Goal: Task Accomplishment & Management: Manage account settings

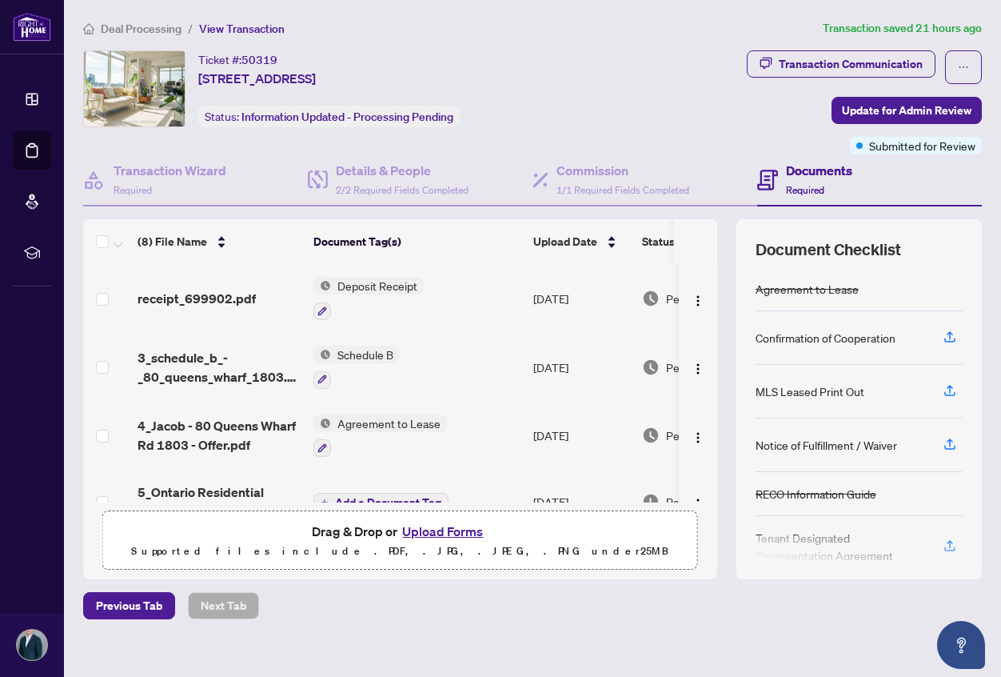
scroll to position [16, 0]
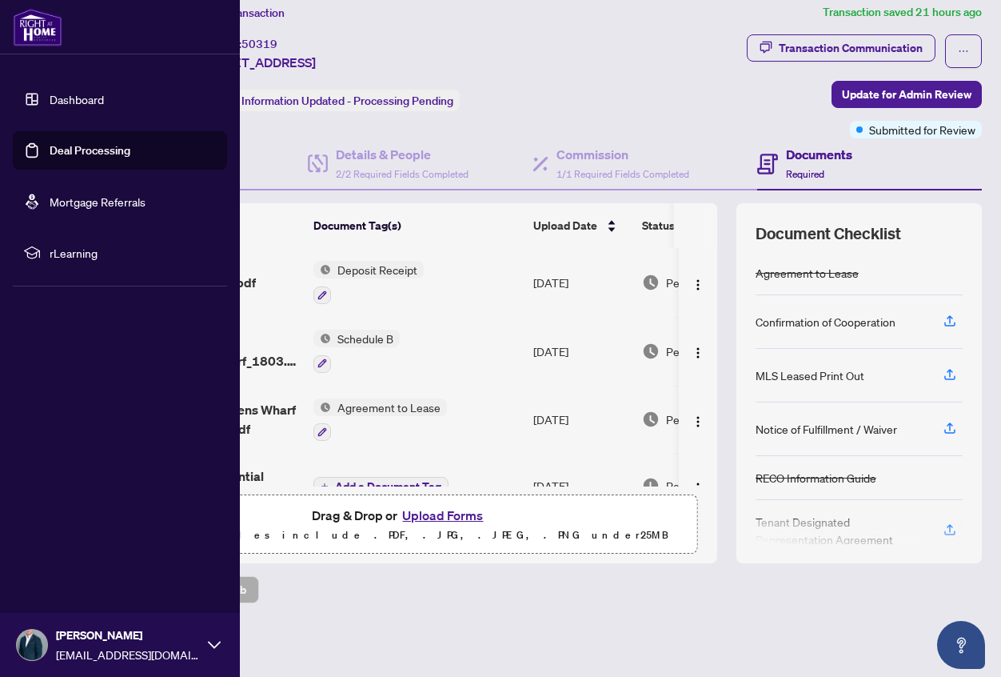
click at [50, 154] on link "Deal Processing" at bounding box center [90, 150] width 81 height 14
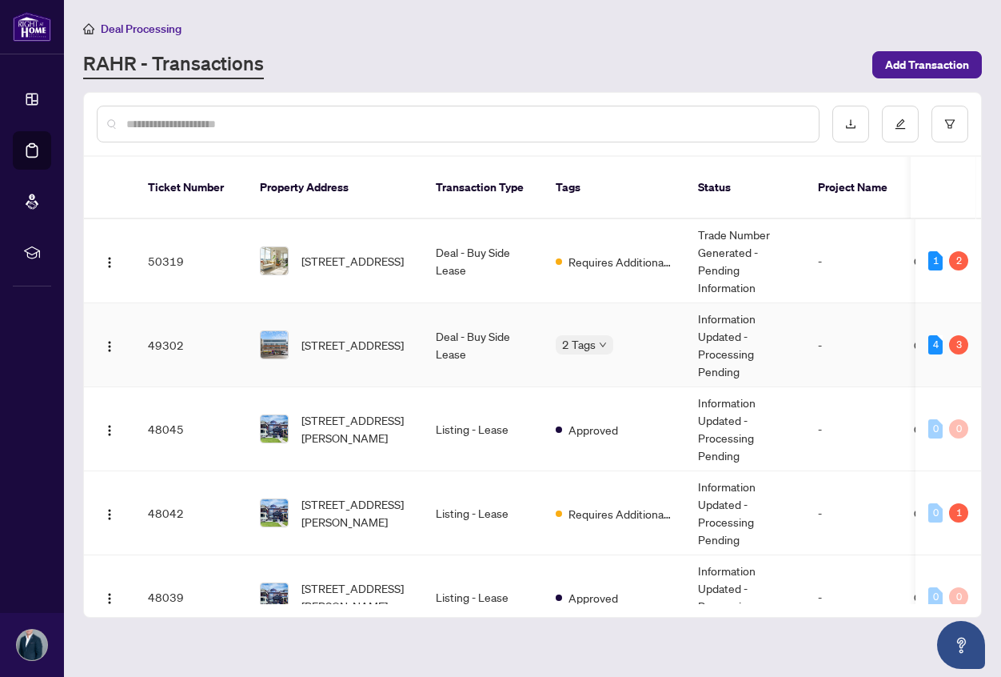
click at [153, 329] on td "49302" at bounding box center [191, 345] width 112 height 84
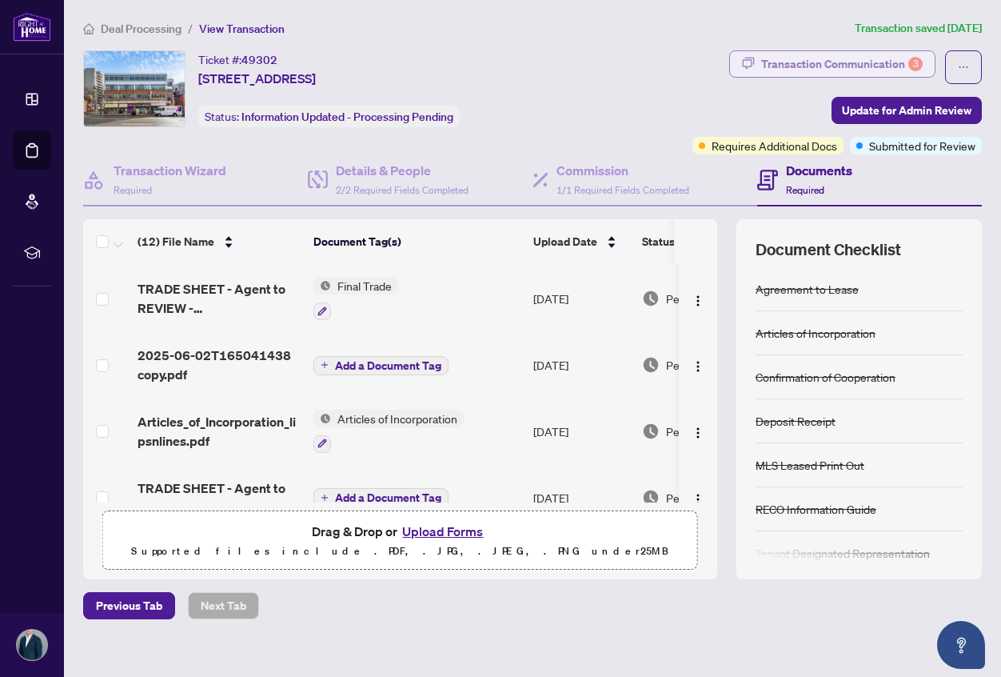
click at [802, 59] on div "Transaction Communication 3" at bounding box center [842, 64] width 162 height 26
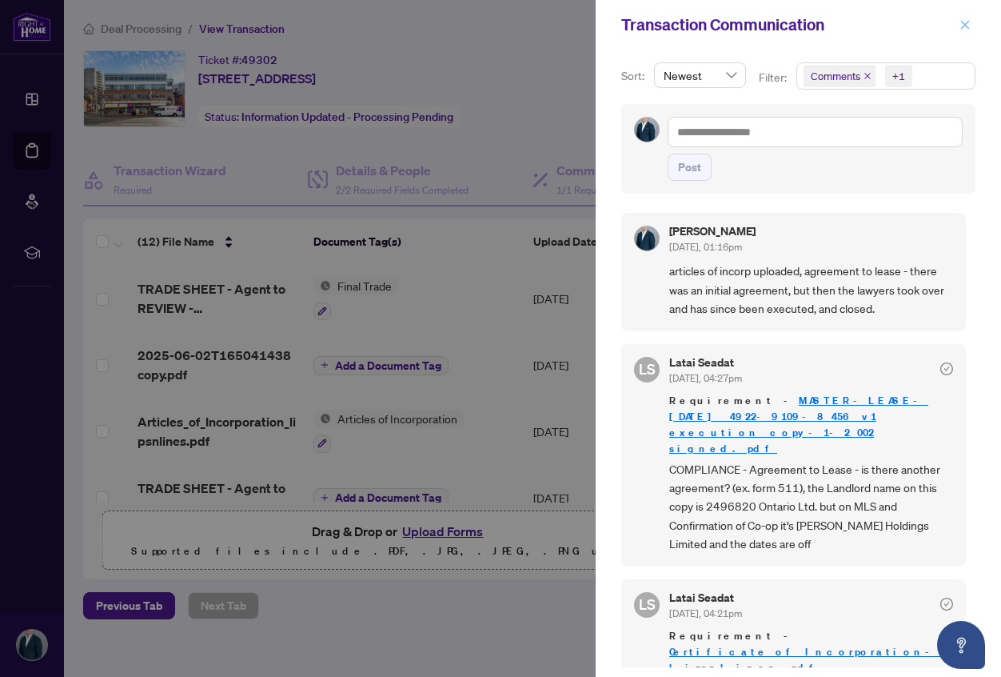
click at [953, 26] on div "Transaction Communication" at bounding box center [788, 25] width 334 height 24
drag, startPoint x: 957, startPoint y: 26, endPoint x: 939, endPoint y: 24, distance: 17.7
click at [957, 26] on button "button" at bounding box center [965, 24] width 21 height 19
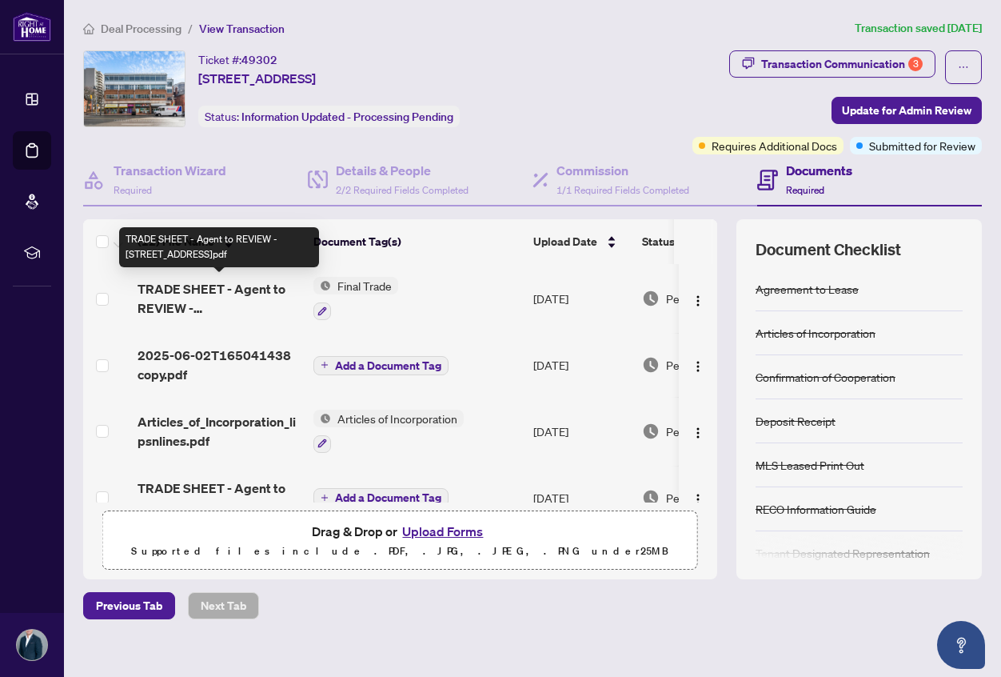
click at [211, 310] on span "TRADE SHEET - Agent to REVIEW - [STREET_ADDRESS]pdf" at bounding box center [219, 298] width 163 height 38
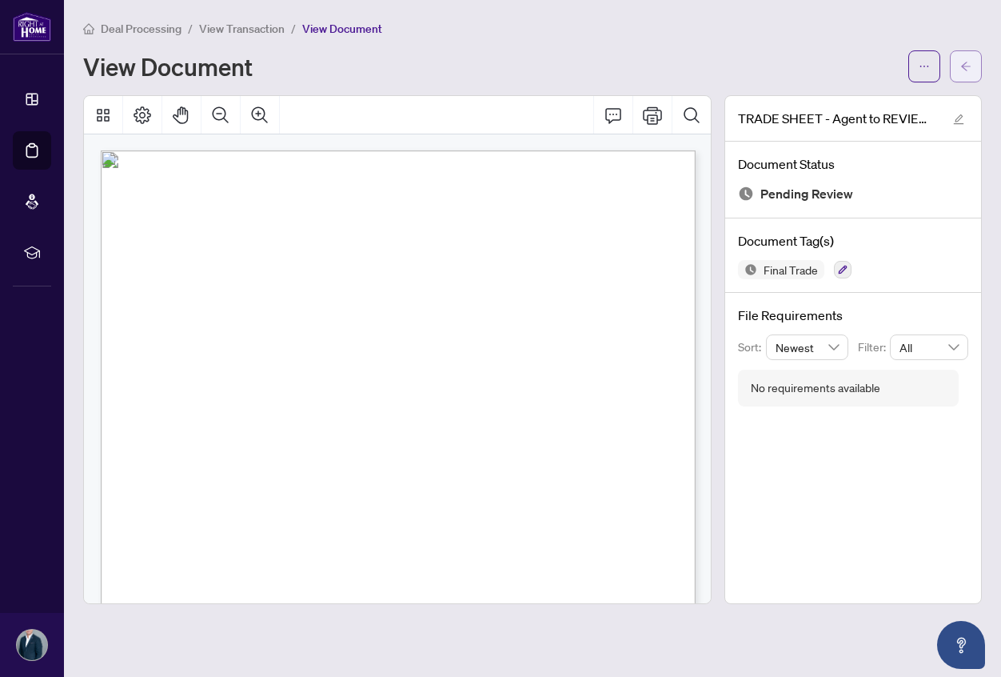
click at [969, 70] on icon "arrow-left" at bounding box center [966, 66] width 11 height 11
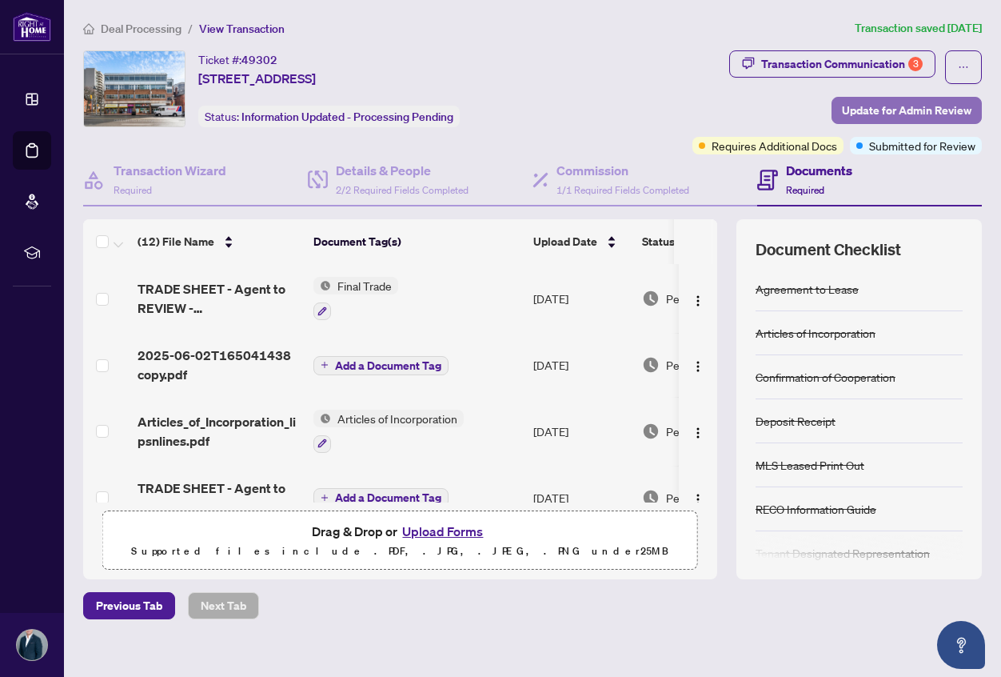
click at [853, 100] on span "Update for Admin Review" at bounding box center [907, 111] width 130 height 26
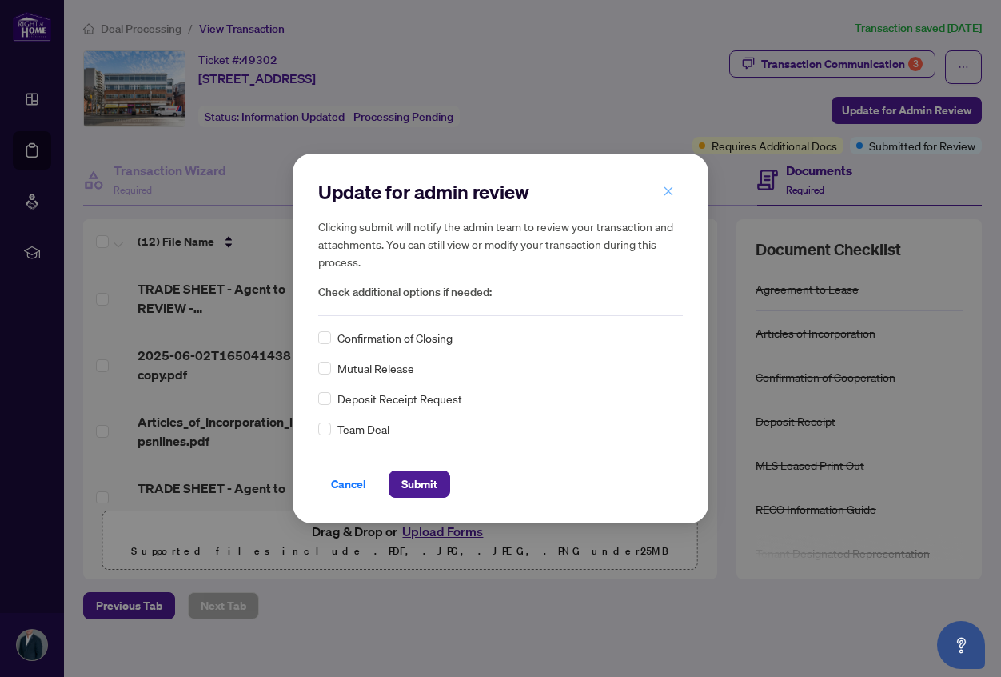
click at [669, 191] on icon "close" at bounding box center [669, 191] width 9 height 9
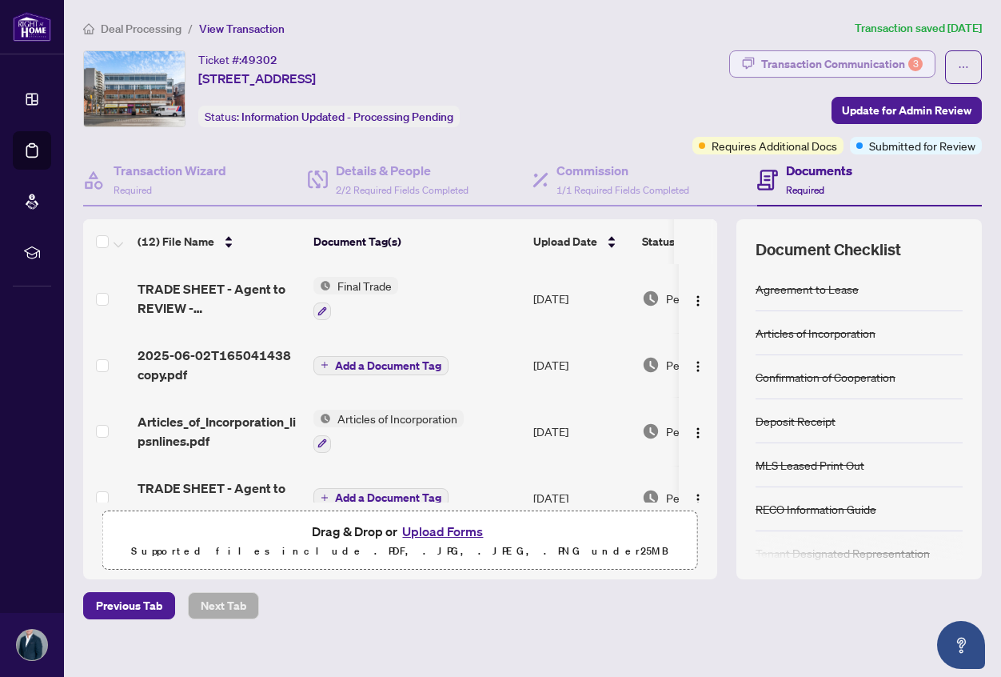
click at [824, 58] on div "Transaction Communication 3" at bounding box center [842, 64] width 162 height 26
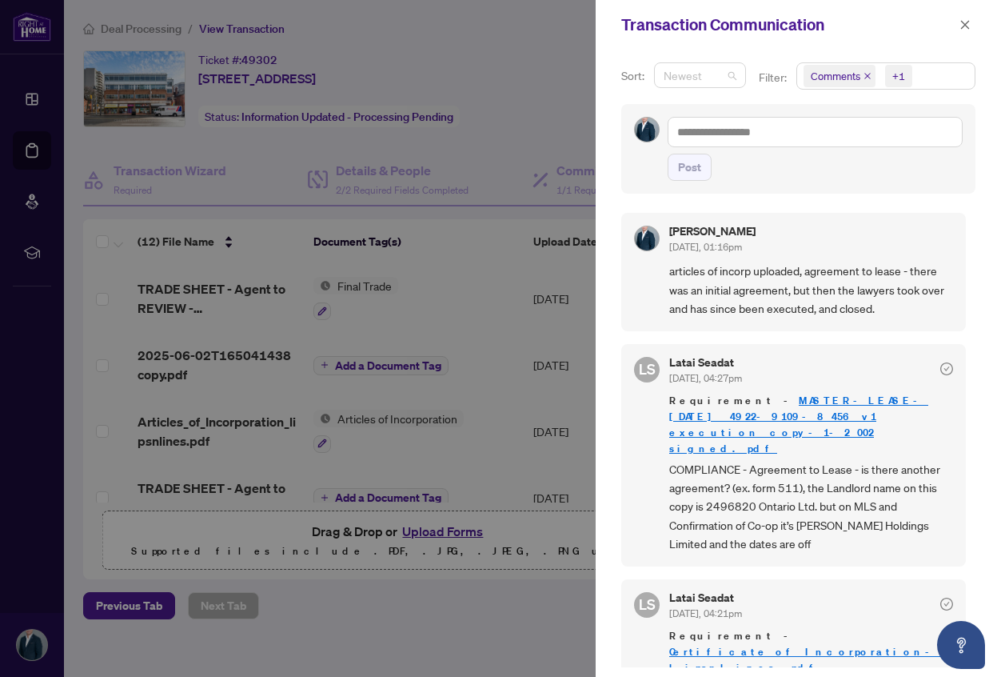
click at [725, 78] on span "Newest" at bounding box center [700, 75] width 73 height 24
click at [713, 104] on div "Newest" at bounding box center [699, 107] width 65 height 18
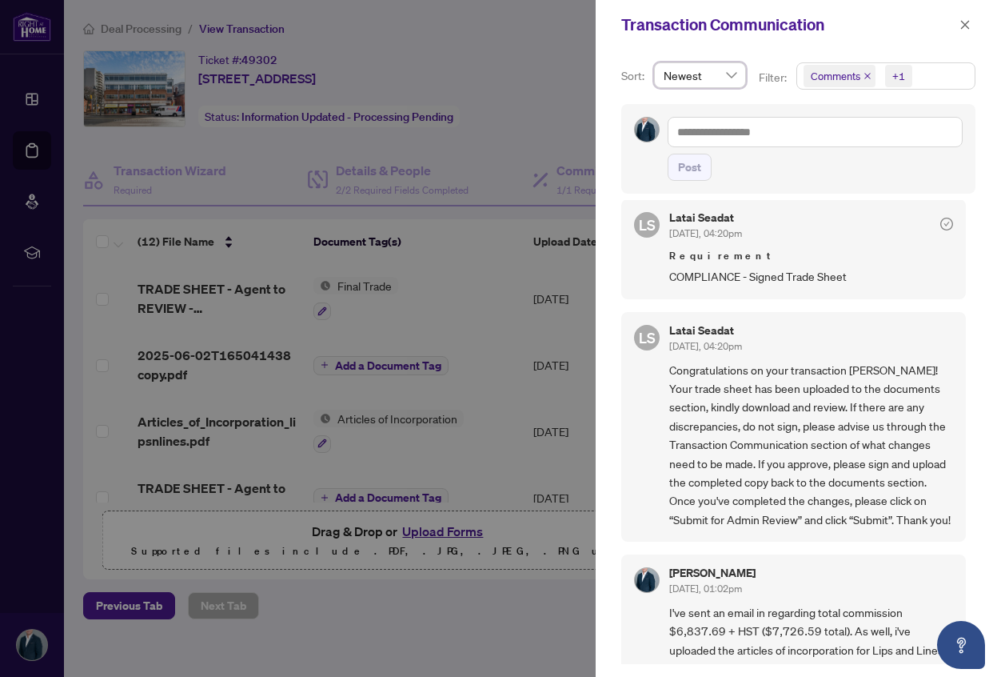
scroll to position [580, 0]
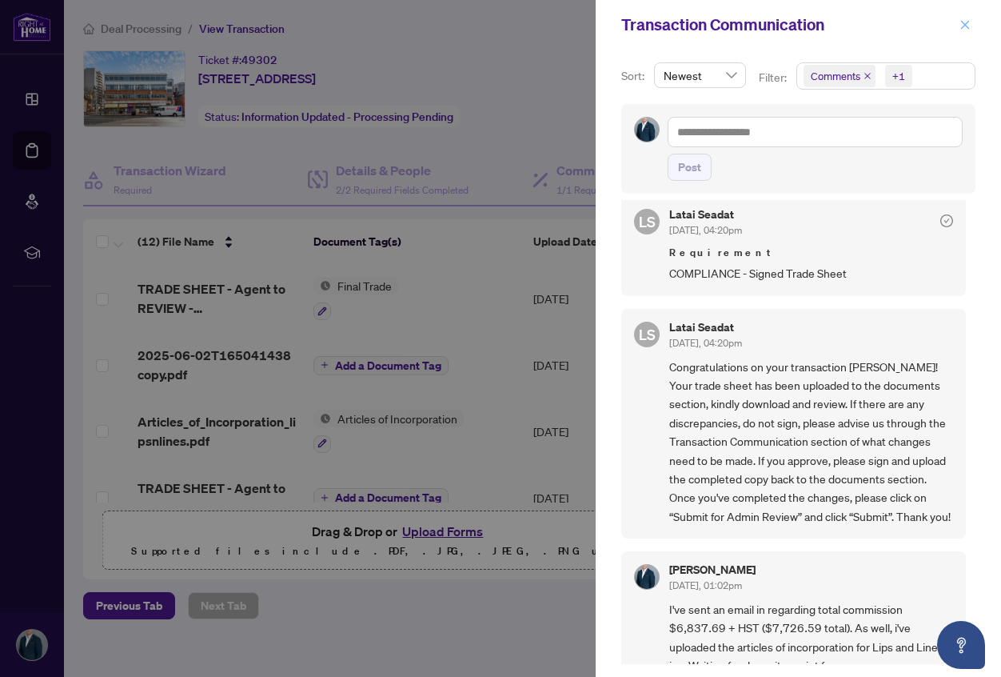
click at [961, 26] on icon "close" at bounding box center [965, 24] width 11 height 11
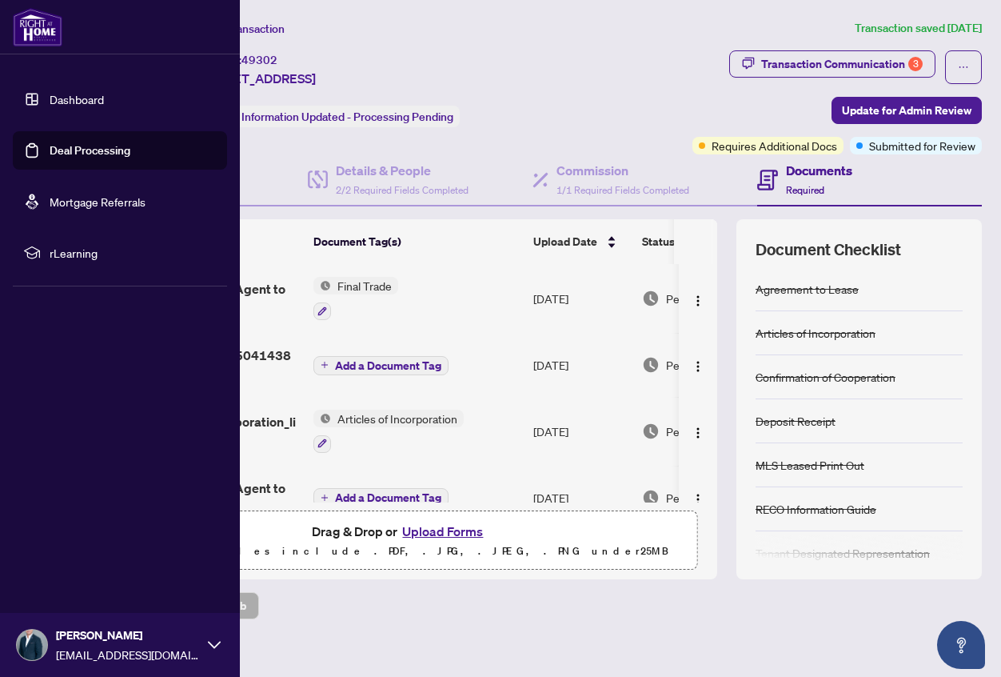
click at [50, 157] on link "Deal Processing" at bounding box center [90, 150] width 81 height 14
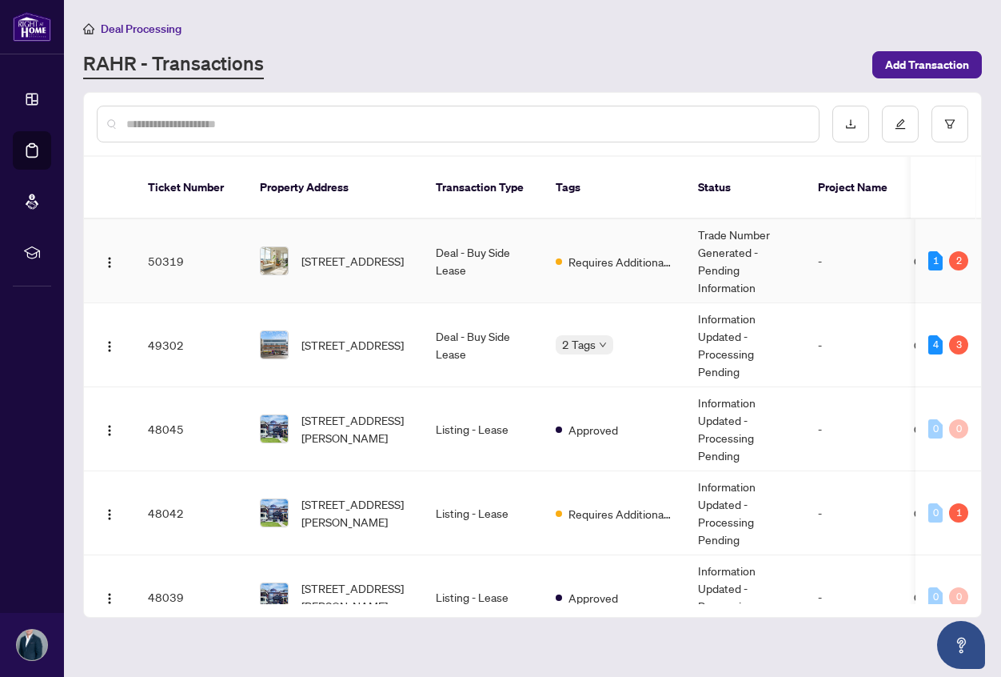
click at [552, 242] on td "Requires Additional Docs" at bounding box center [614, 261] width 142 height 84
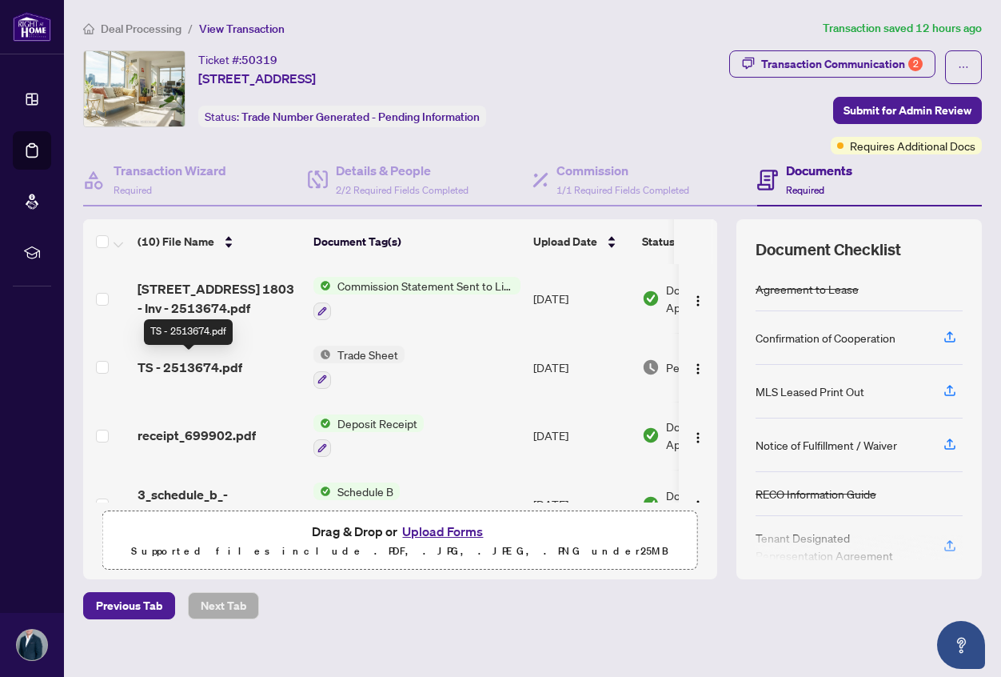
click at [160, 368] on span "TS - 2513674.pdf" at bounding box center [190, 367] width 105 height 19
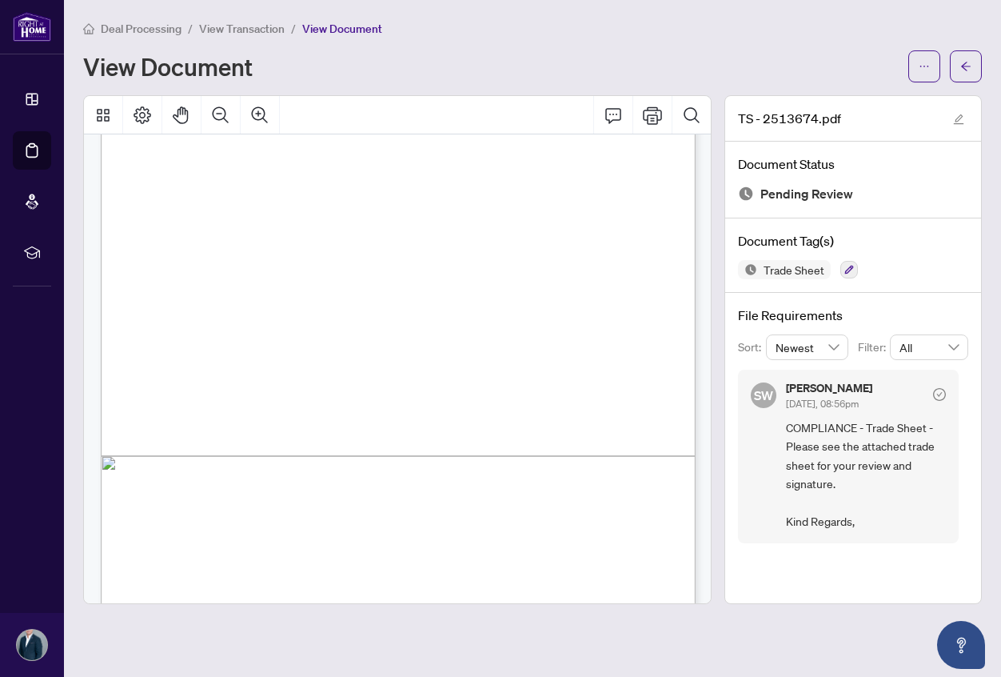
scroll to position [334, 0]
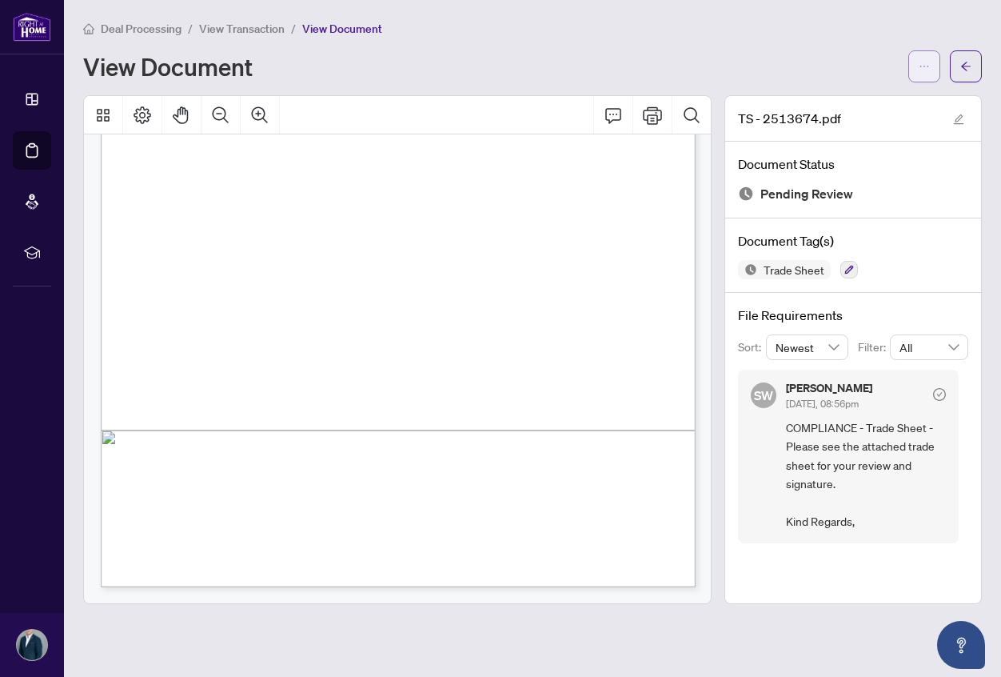
click at [924, 67] on icon "ellipsis" at bounding box center [924, 66] width 11 height 11
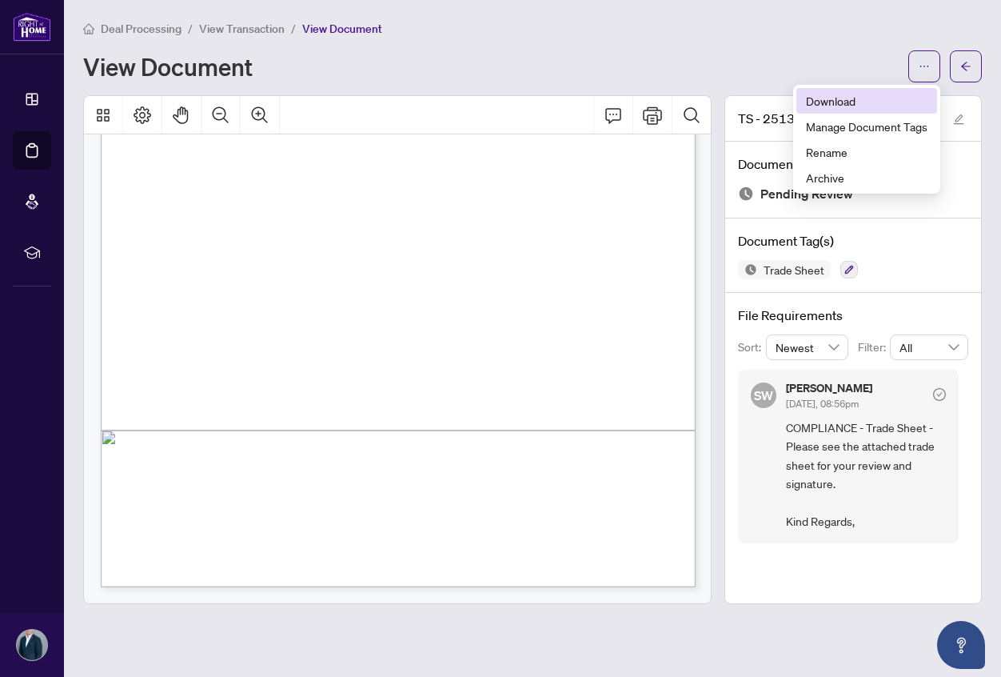
click at [861, 102] on span "Download" at bounding box center [867, 101] width 122 height 18
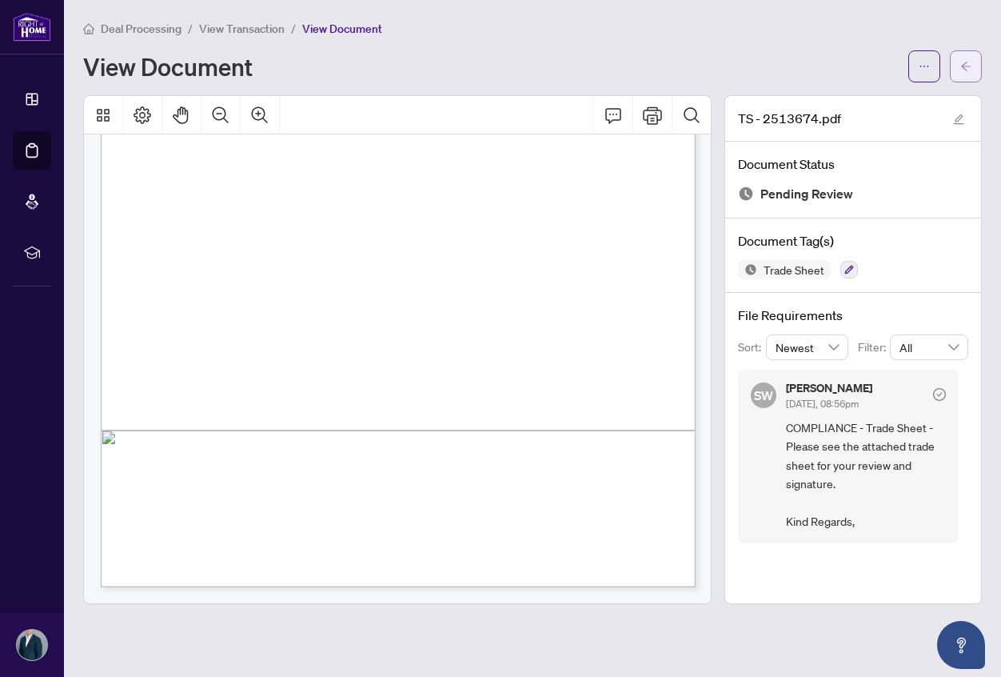
drag, startPoint x: 988, startPoint y: 74, endPoint x: 969, endPoint y: 71, distance: 18.6
click at [976, 73] on main "Deal Processing / View Transaction / View Document View Document TS - 2513674.p…" at bounding box center [532, 338] width 937 height 677
click at [969, 71] on span "button" at bounding box center [966, 67] width 11 height 26
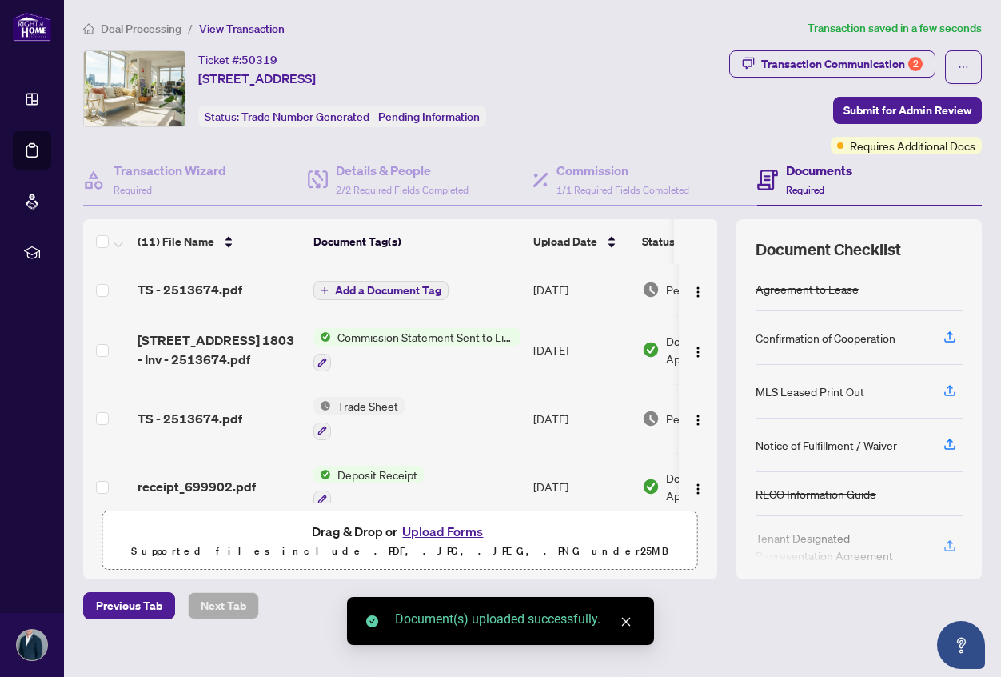
click at [392, 285] on span "Add a Document Tag" at bounding box center [388, 290] width 106 height 11
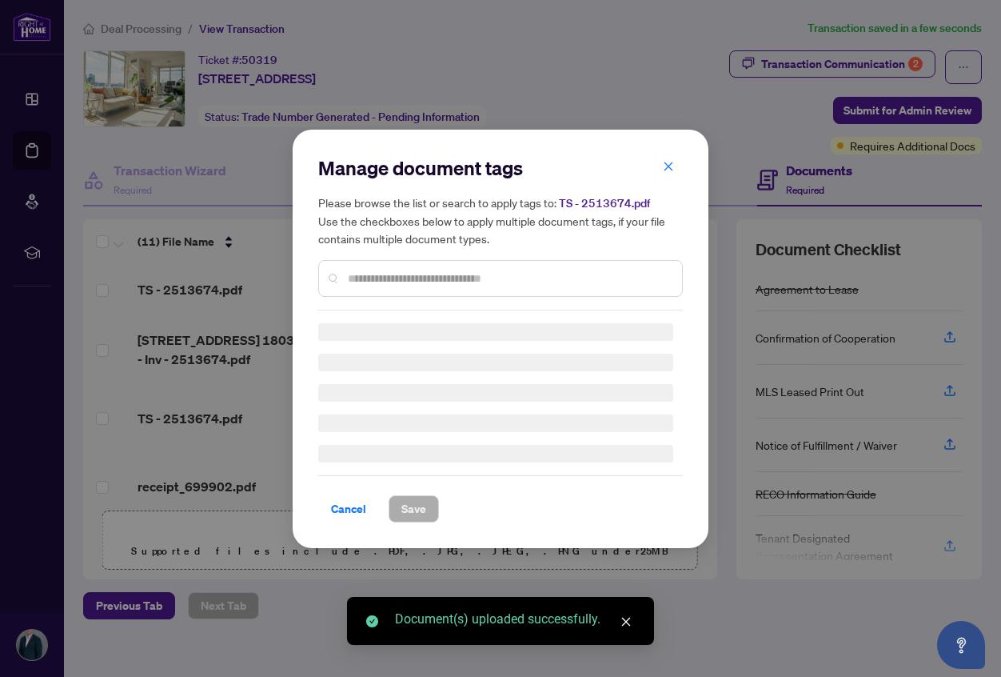
click at [405, 278] on div "Manage document tags Please browse the list or search to apply tags to: TS - 25…" at bounding box center [500, 232] width 365 height 155
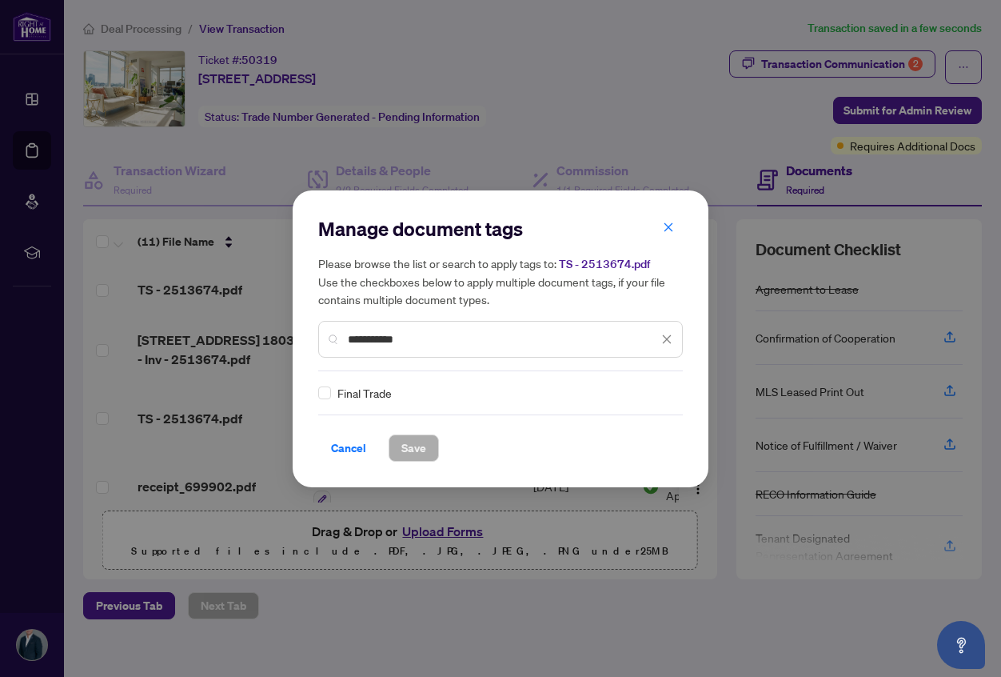
type input "**********"
click at [418, 441] on span "Save" at bounding box center [414, 448] width 25 height 26
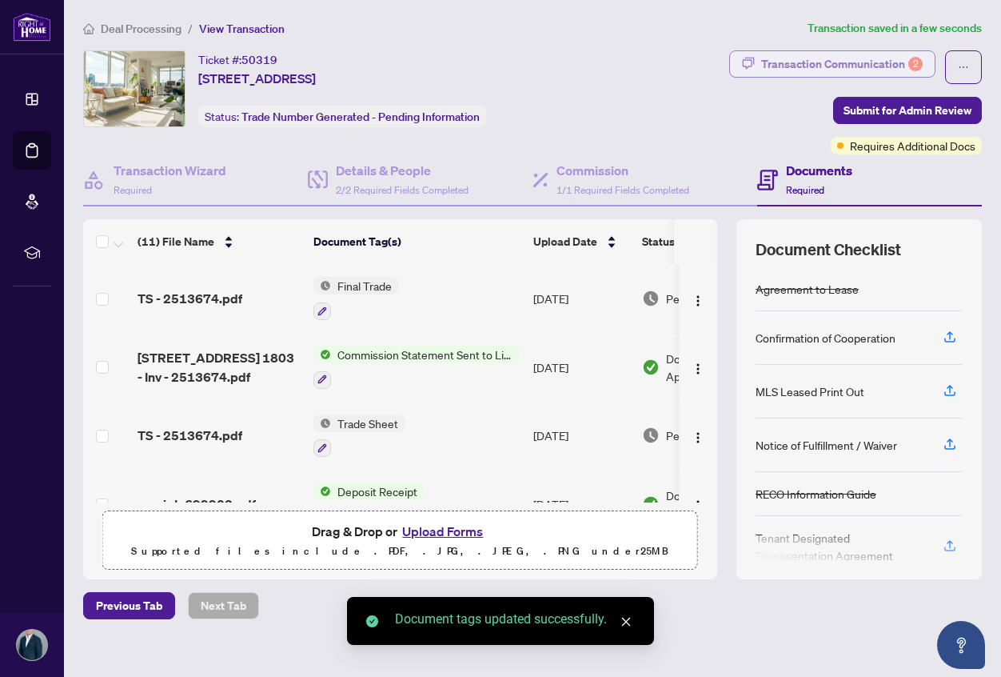
click at [764, 61] on div "Transaction Communication 2" at bounding box center [842, 64] width 162 height 26
